Goal: Task Accomplishment & Management: Manage account settings

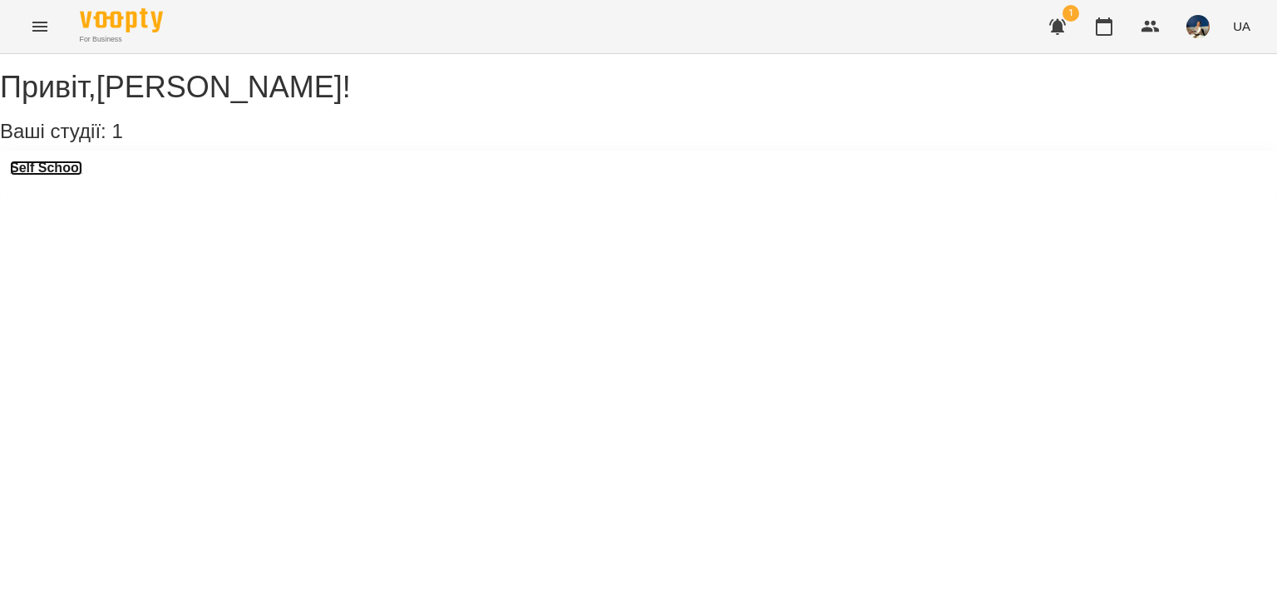
click at [76, 175] on h3 "Self School" at bounding box center [46, 167] width 72 height 15
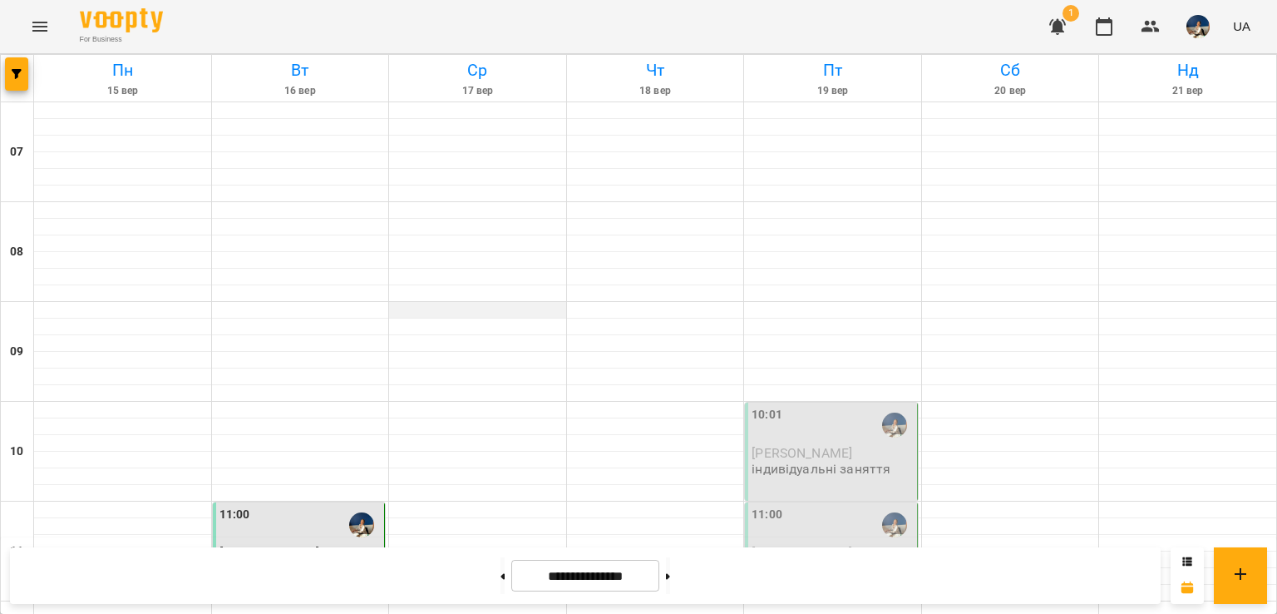
scroll to position [925, 0]
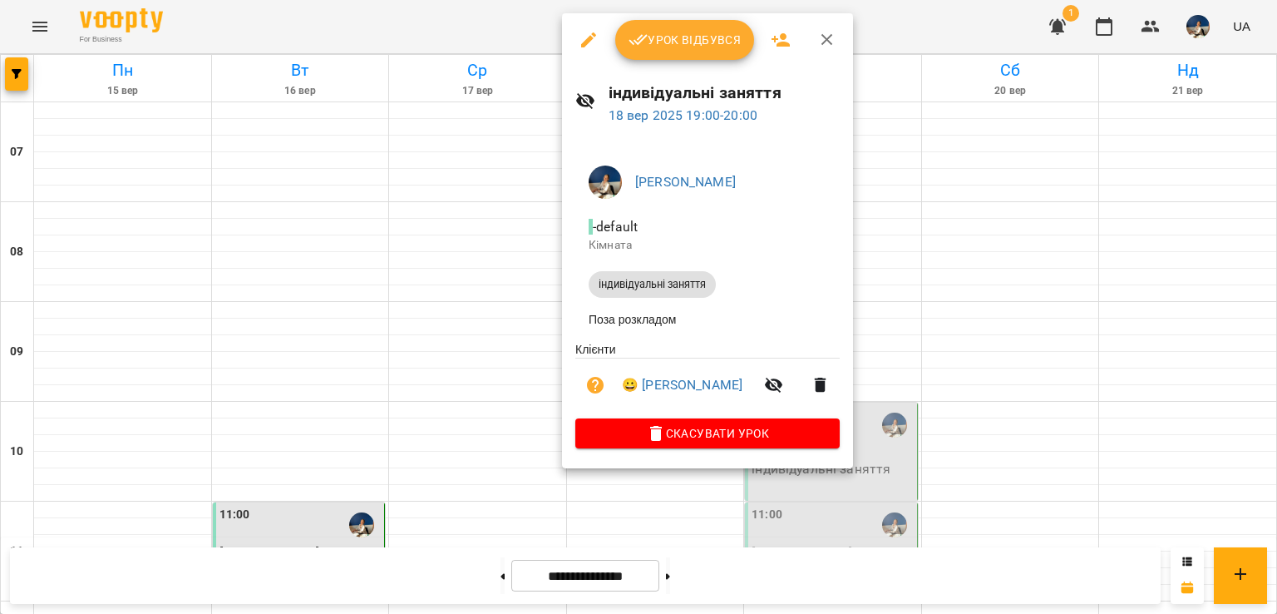
click at [702, 38] on span "Урок відбувся" at bounding box center [685, 40] width 113 height 20
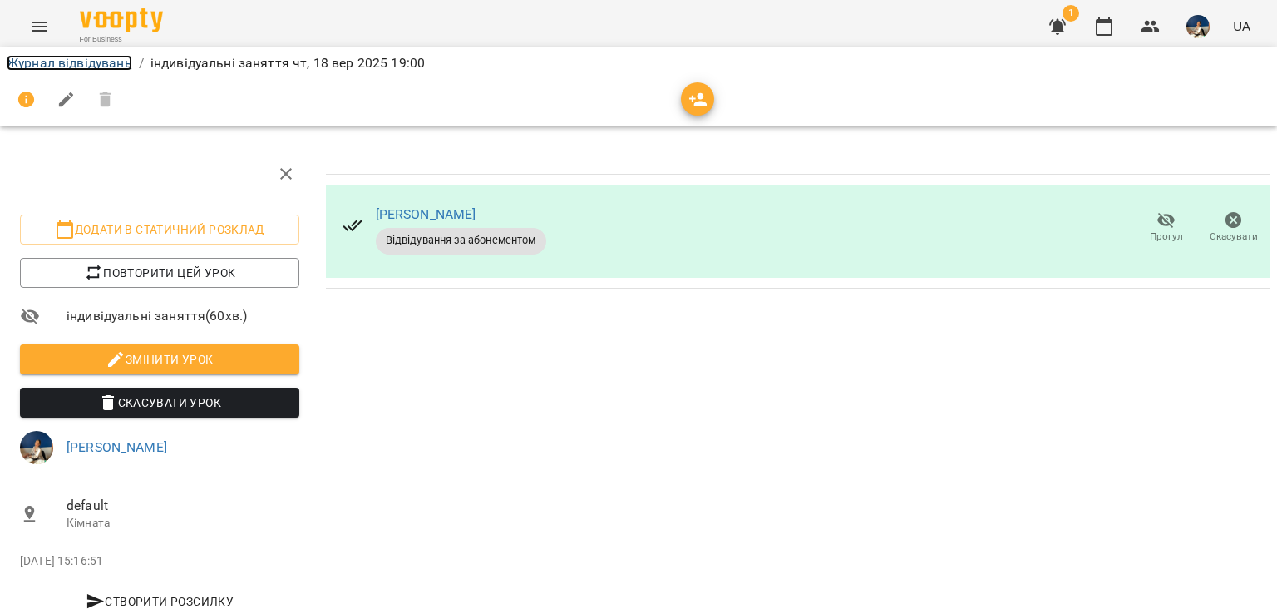
click at [67, 62] on link "Журнал відвідувань" at bounding box center [70, 63] width 126 height 16
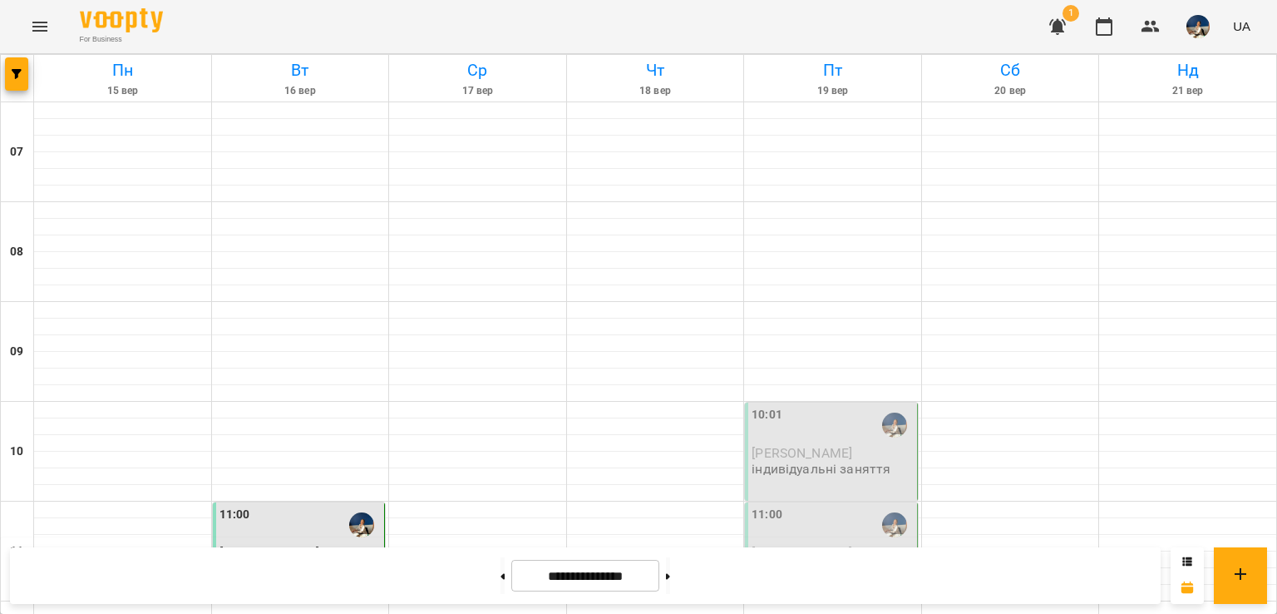
scroll to position [727, 0]
